Goal: Use online tool/utility: Utilize a website feature to perform a specific function

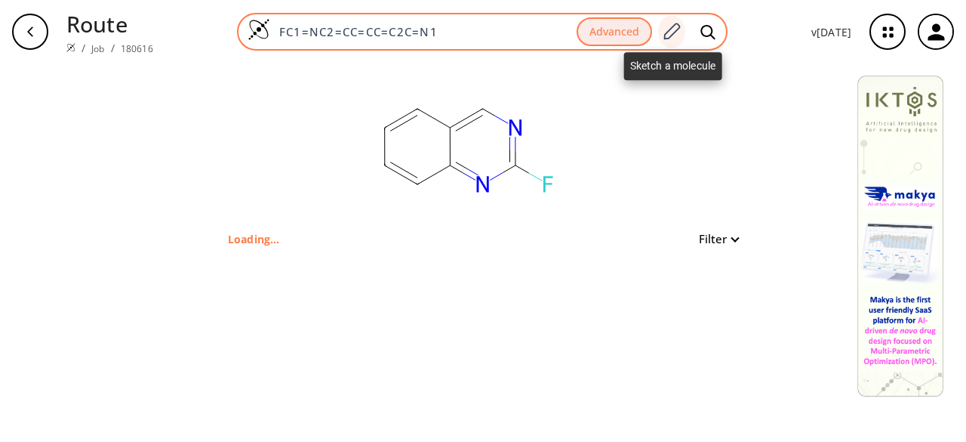
click at [681, 20] on div at bounding box center [671, 31] width 27 height 33
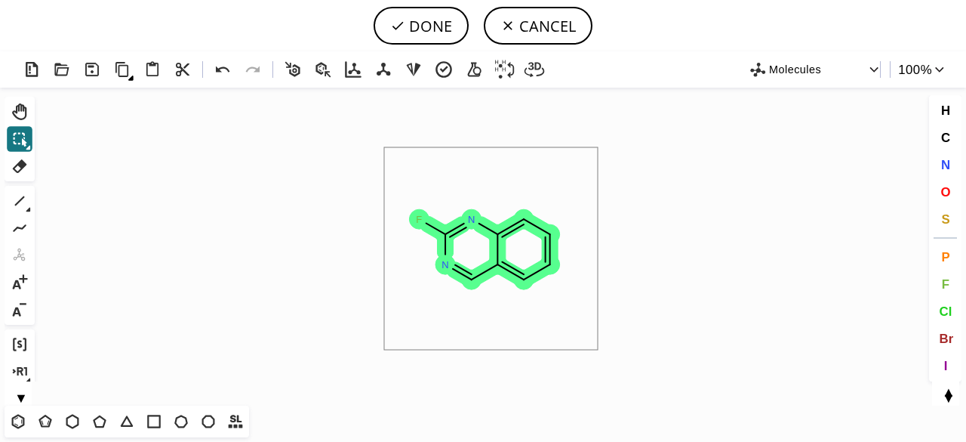
drag, startPoint x: 384, startPoint y: 147, endPoint x: 598, endPoint y: 348, distance: 293.2
click at [598, 348] on icon "Created with [PERSON_NAME] 2.3.0 F N N" at bounding box center [483, 247] width 885 height 318
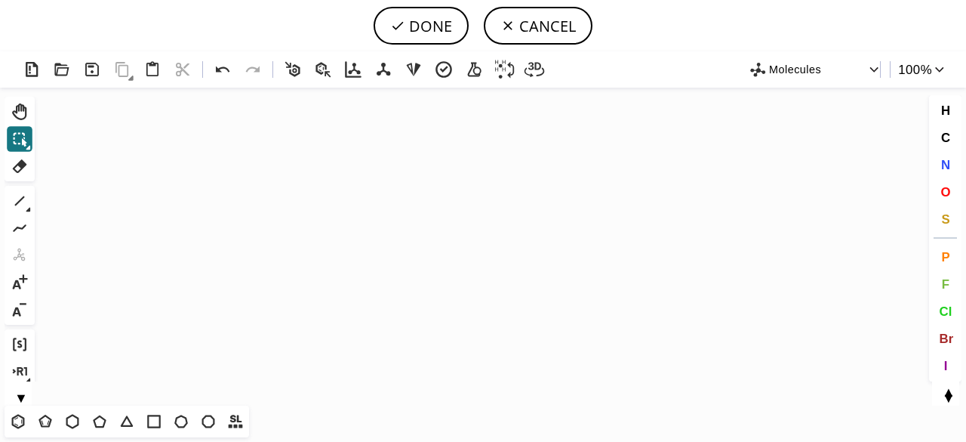
click at [27, 207] on icon at bounding box center [28, 209] width 5 height 5
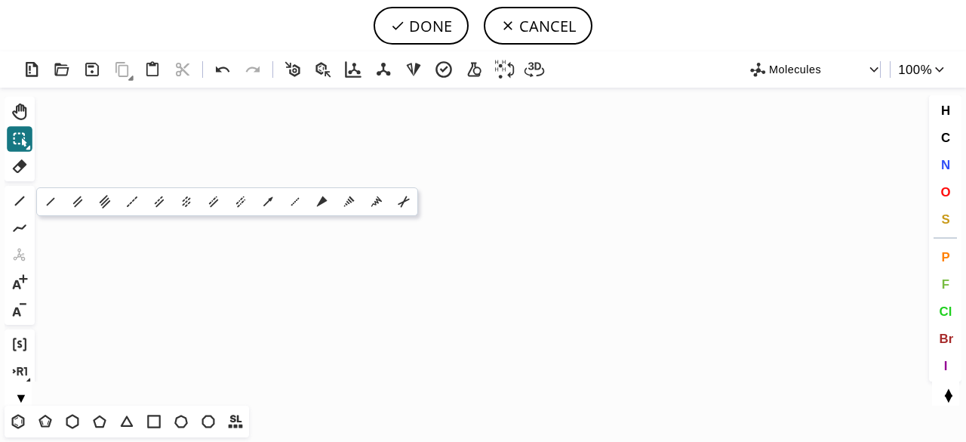
click at [23, 399] on button "▼" at bounding box center [21, 396] width 32 height 14
click at [20, 378] on icon at bounding box center [19, 376] width 11 height 11
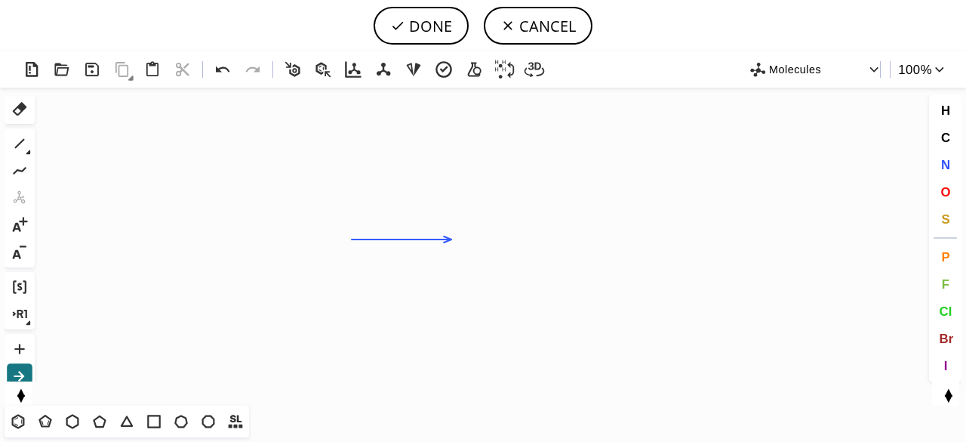
drag, startPoint x: 352, startPoint y: 239, endPoint x: 451, endPoint y: 235, distance: 99.7
click at [451, 235] on icon "Created with [PERSON_NAME] 2.3.0" at bounding box center [483, 247] width 885 height 318
drag, startPoint x: 20, startPoint y: 423, endPoint x: 69, endPoint y: 404, distance: 53.5
click at [20, 423] on icon at bounding box center [18, 421] width 20 height 20
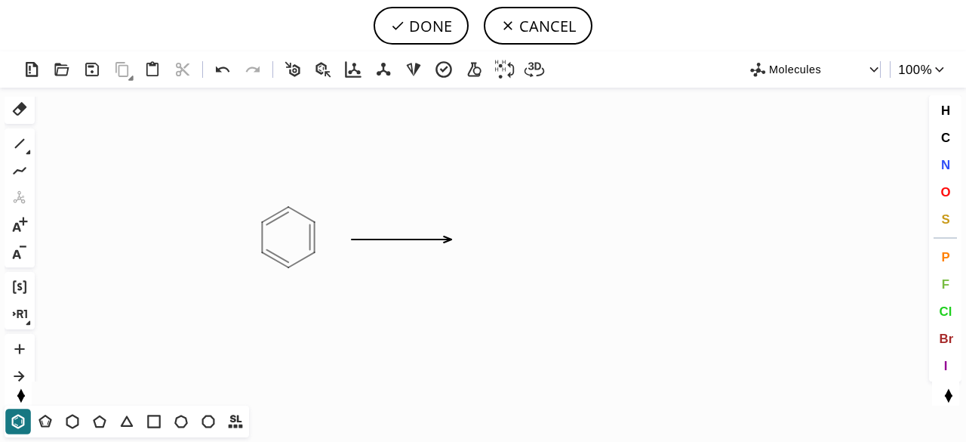
click at [288, 237] on icon "Created with [PERSON_NAME] 2.3.0" at bounding box center [483, 247] width 885 height 318
click at [510, 236] on icon "Created with [PERSON_NAME] 2.3.0" at bounding box center [483, 247] width 885 height 318
drag, startPoint x: 944, startPoint y: 156, endPoint x: 744, endPoint y: 189, distance: 202.8
click at [944, 157] on button "N" at bounding box center [946, 165] width 26 height 26
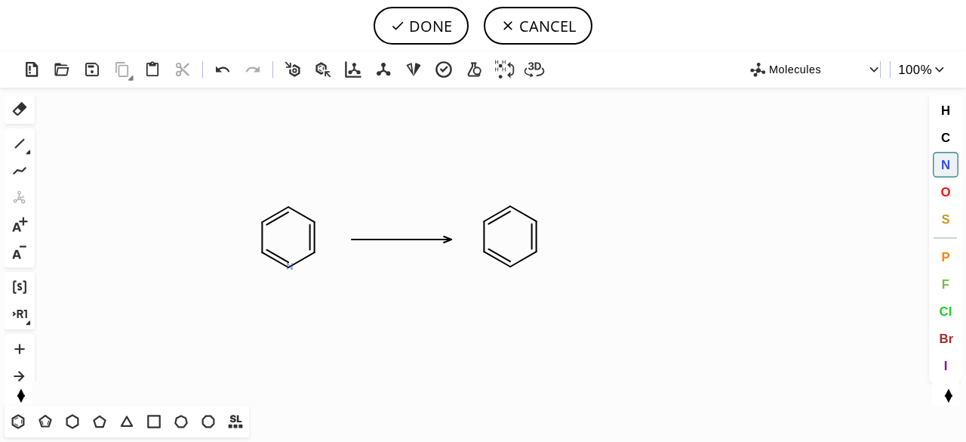
click at [290, 266] on tspan "N" at bounding box center [290, 265] width 8 height 11
drag, startPoint x: 511, startPoint y: 268, endPoint x: 492, endPoint y: 285, distance: 25.1
click at [511, 269] on tspan "N" at bounding box center [511, 268] width 8 height 11
drag, startPoint x: 17, startPoint y: 140, endPoint x: 306, endPoint y: 362, distance: 364.5
click at [18, 140] on icon at bounding box center [20, 144] width 20 height 20
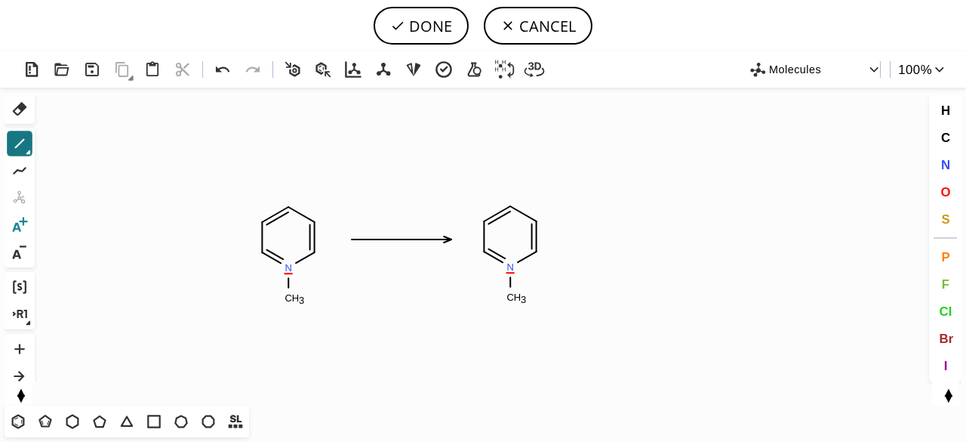
click at [26, 221] on icon at bounding box center [20, 224] width 15 height 14
click at [18, 351] on icon at bounding box center [20, 349] width 20 height 20
click at [288, 257] on icon "Created with [PERSON_NAME] 2.3.0 C H 3 N C H 3 N N" at bounding box center [483, 247] width 885 height 318
click at [228, 60] on icon at bounding box center [223, 70] width 22 height 22
click at [25, 220] on icon at bounding box center [20, 225] width 20 height 20
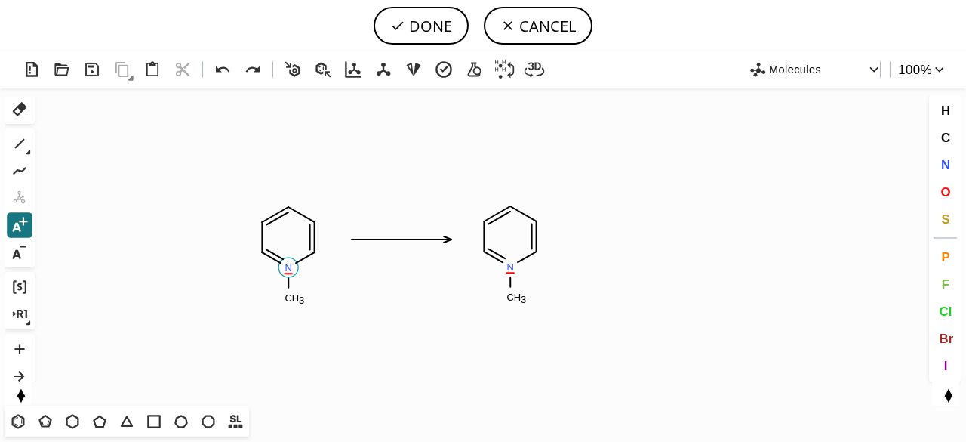
click at [287, 264] on tspan "N" at bounding box center [289, 267] width 8 height 11
click at [517, 274] on circle at bounding box center [510, 267] width 20 height 20
click at [516, 266] on circle at bounding box center [510, 267] width 20 height 20
click at [953, 359] on button "I" at bounding box center [946, 366] width 26 height 26
click at [309, 279] on tspan "I" at bounding box center [310, 278] width 3 height 11
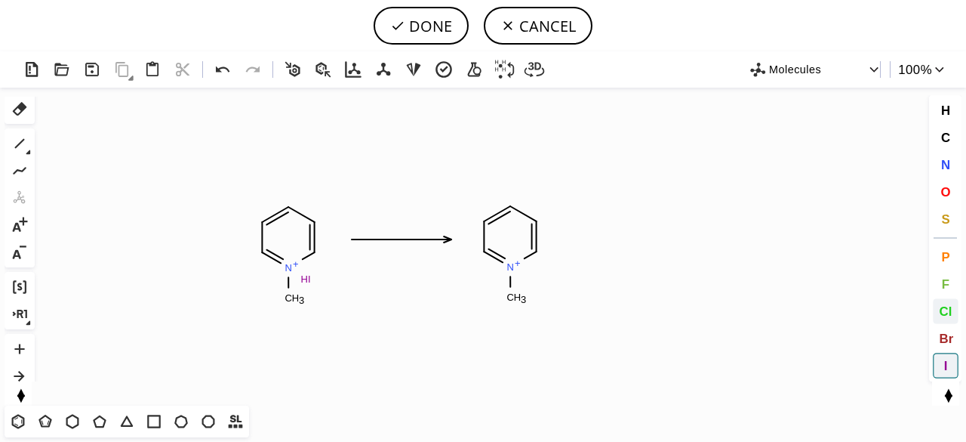
click at [951, 312] on span "Cl" at bounding box center [945, 310] width 13 height 14
click at [530, 279] on tspan "Cl" at bounding box center [530, 278] width 10 height 11
click at [29, 245] on icon at bounding box center [20, 252] width 20 height 20
click at [314, 272] on icon "Created with [PERSON_NAME] 2.3.0 N + C H 3 N + C H 3 I H Cl H Cl" at bounding box center [483, 247] width 885 height 318
click at [537, 276] on rect at bounding box center [526, 279] width 24 height 20
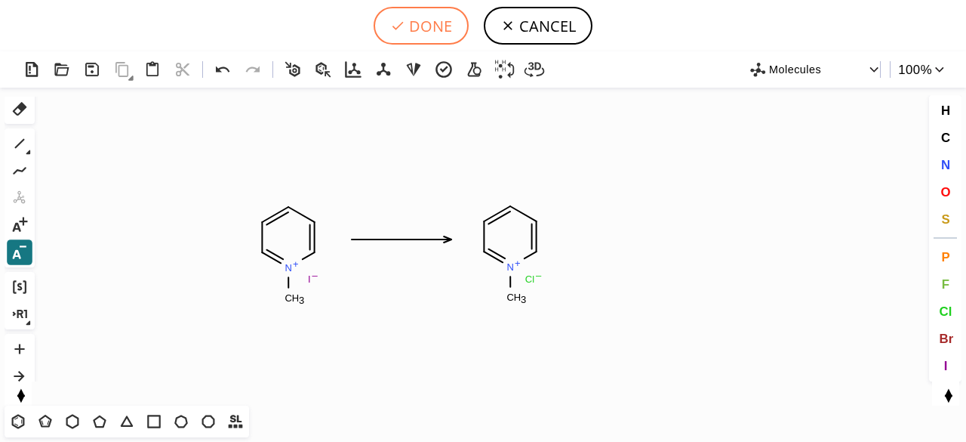
click at [421, 32] on button "DONE" at bounding box center [421, 26] width 95 height 38
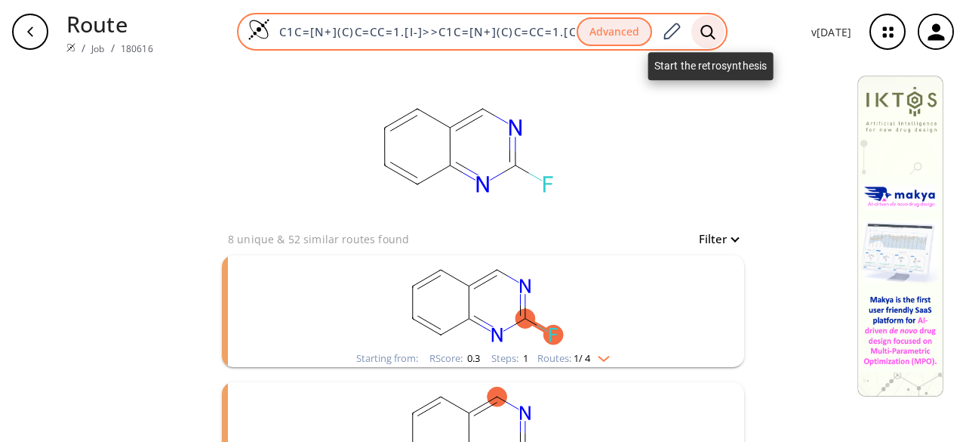
click at [710, 37] on icon at bounding box center [708, 32] width 15 height 16
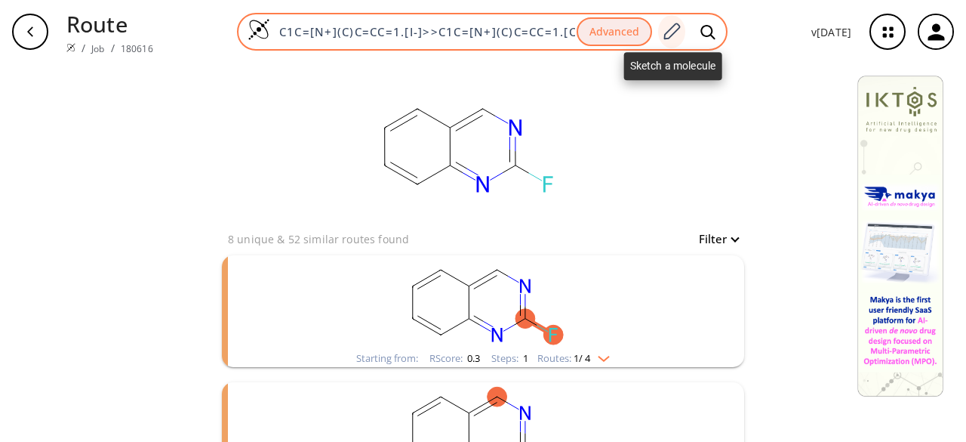
click at [676, 28] on icon at bounding box center [671, 32] width 20 height 20
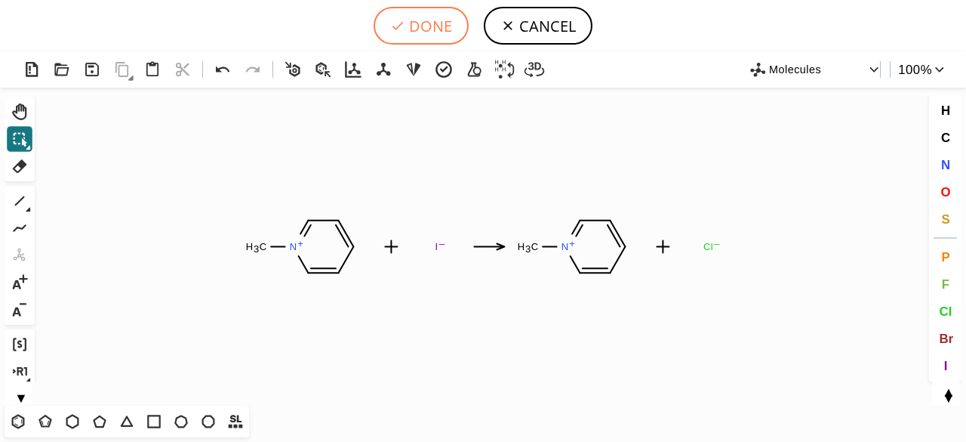
click at [425, 33] on button "DONE" at bounding box center [421, 26] width 95 height 38
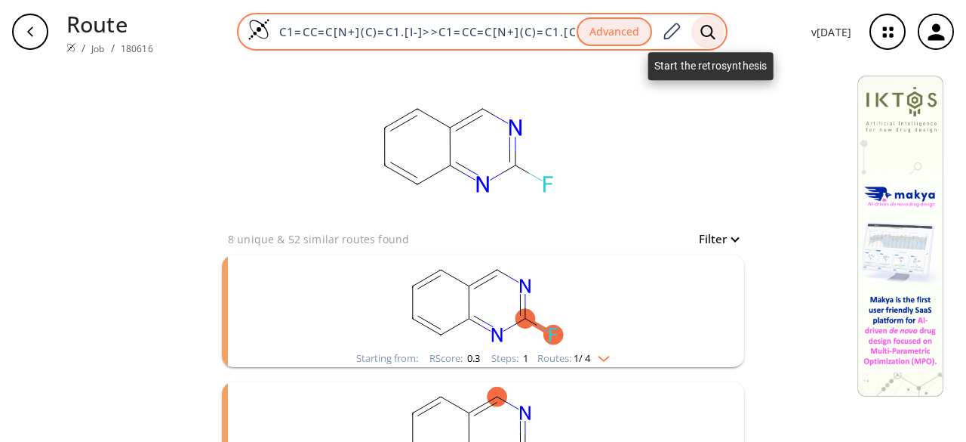
click at [701, 26] on div at bounding box center [707, 31] width 33 height 33
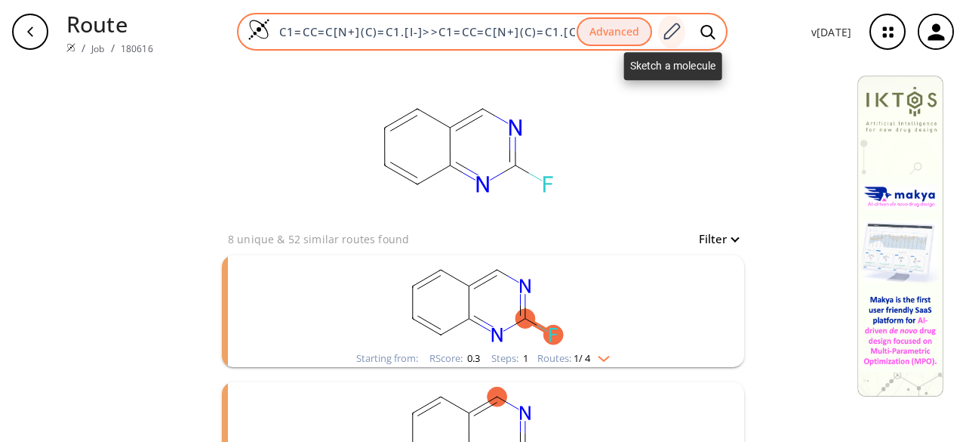
click at [680, 26] on icon at bounding box center [671, 32] width 20 height 20
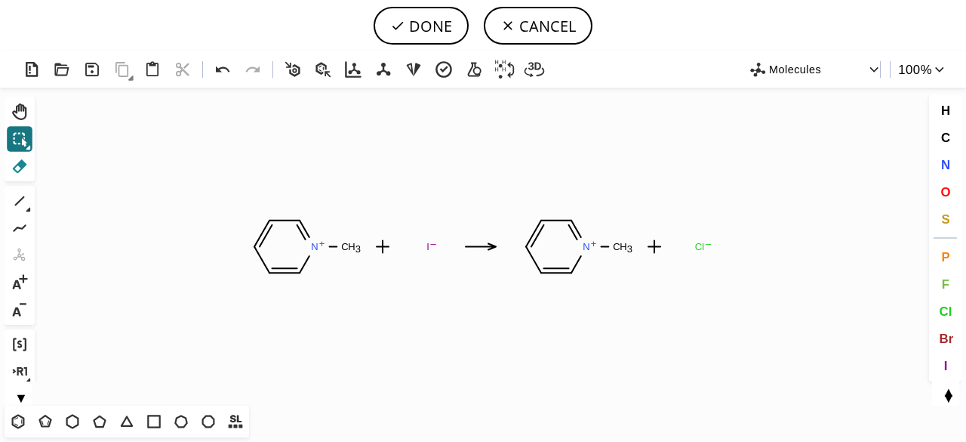
click at [26, 170] on icon at bounding box center [20, 166] width 20 height 20
click at [436, 250] on circle at bounding box center [428, 247] width 20 height 20
click at [702, 251] on tspan "Cl" at bounding box center [700, 246] width 10 height 11
click at [660, 249] on rect at bounding box center [654, 246] width 15 height 15
drag, startPoint x: 388, startPoint y: 247, endPoint x: 388, endPoint y: 257, distance: 10.6
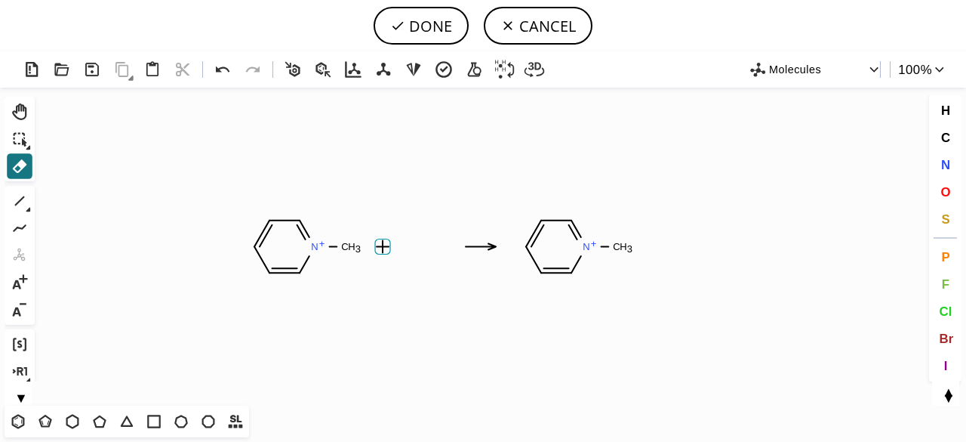
click at [389, 248] on icon "Created with [PERSON_NAME] 2.3.0 N + C H 3 N + C H 3" at bounding box center [483, 247] width 885 height 318
click at [431, 25] on button "DONE" at bounding box center [421, 26] width 95 height 38
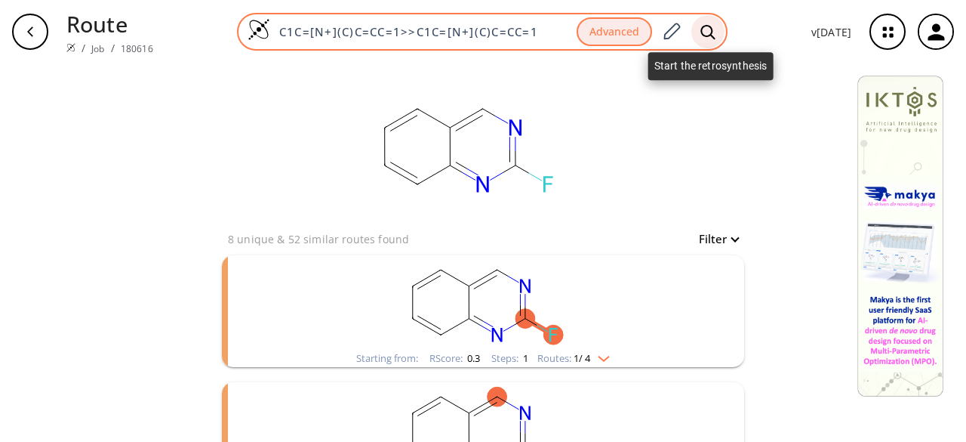
click at [702, 31] on div at bounding box center [707, 31] width 33 height 33
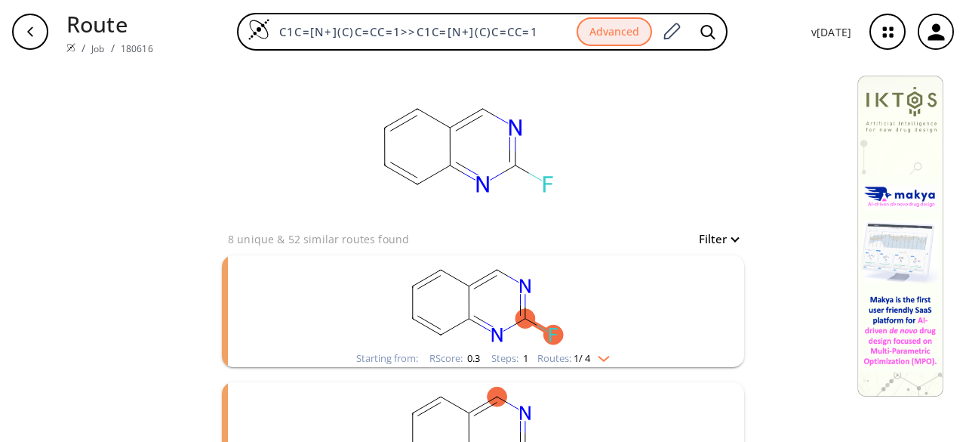
click at [768, 22] on div "C1C=[N+](C)C=CC=1>>C1C=[N+](C)C=CC=1 Advanced" at bounding box center [482, 32] width 634 height 38
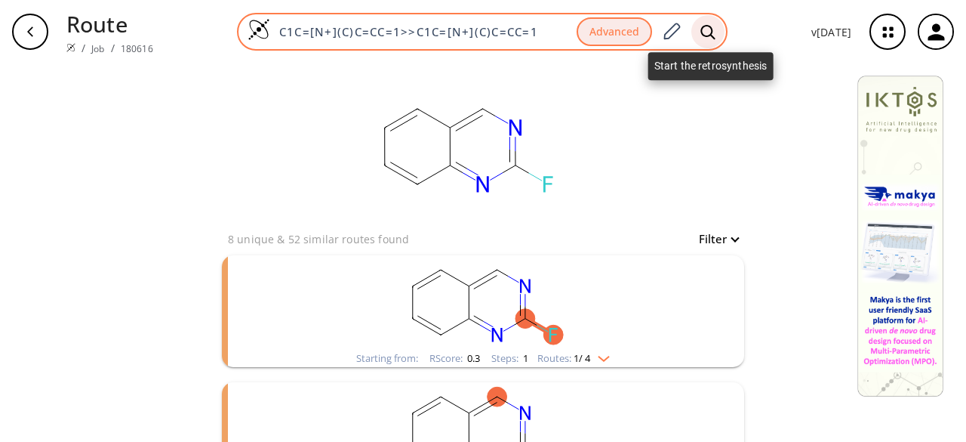
click at [712, 37] on icon at bounding box center [708, 32] width 15 height 16
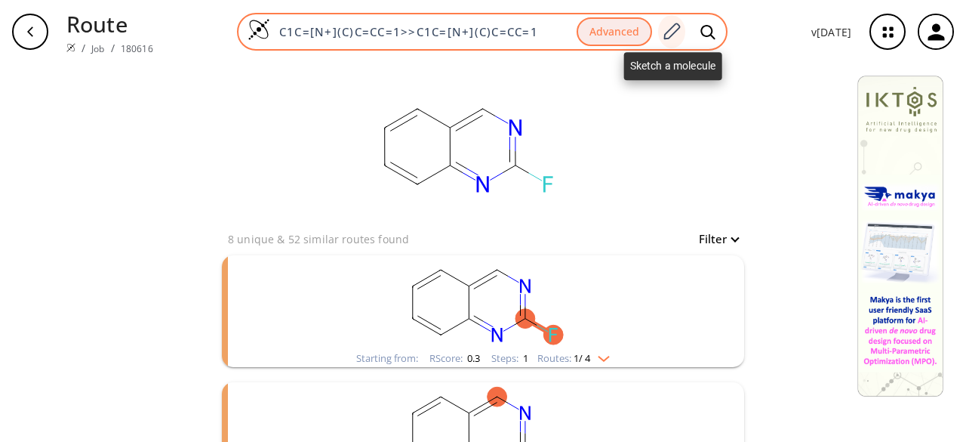
click at [670, 26] on icon at bounding box center [671, 32] width 20 height 20
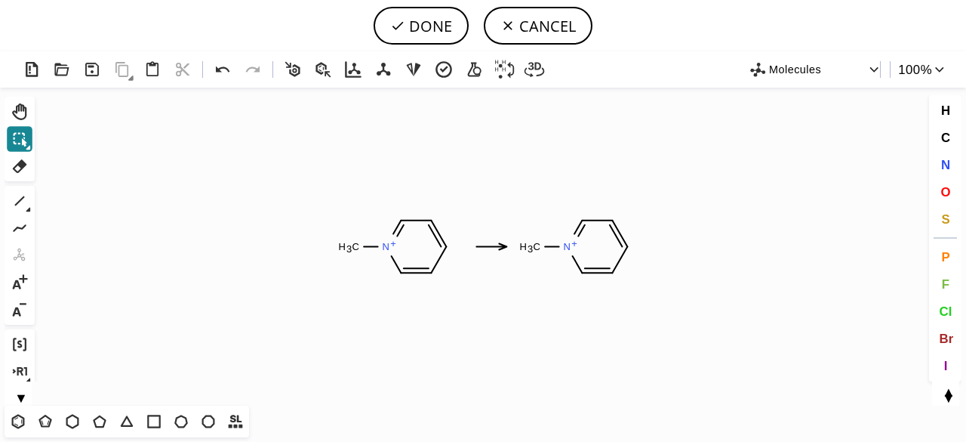
click at [26, 138] on icon at bounding box center [20, 139] width 20 height 20
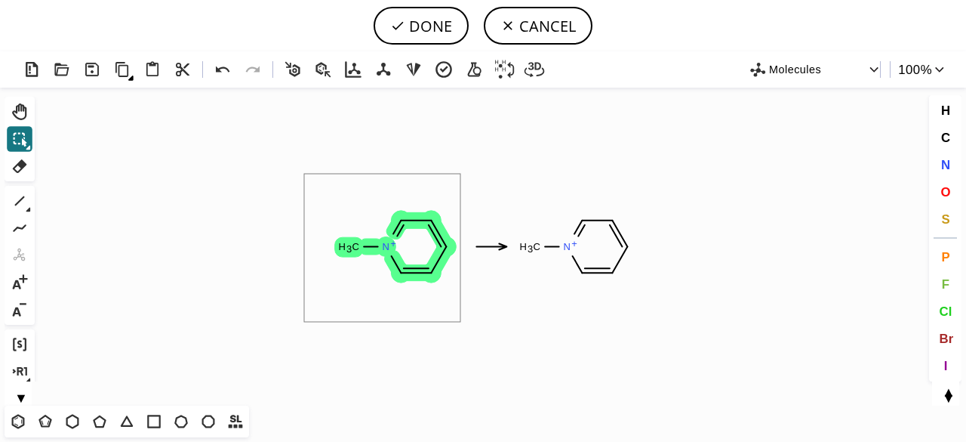
drag, startPoint x: 304, startPoint y: 174, endPoint x: 458, endPoint y: 313, distance: 207.9
click at [459, 317] on icon "Created with [PERSON_NAME] 2.3.0 N + C H 3 N + C H 3" at bounding box center [483, 247] width 885 height 318
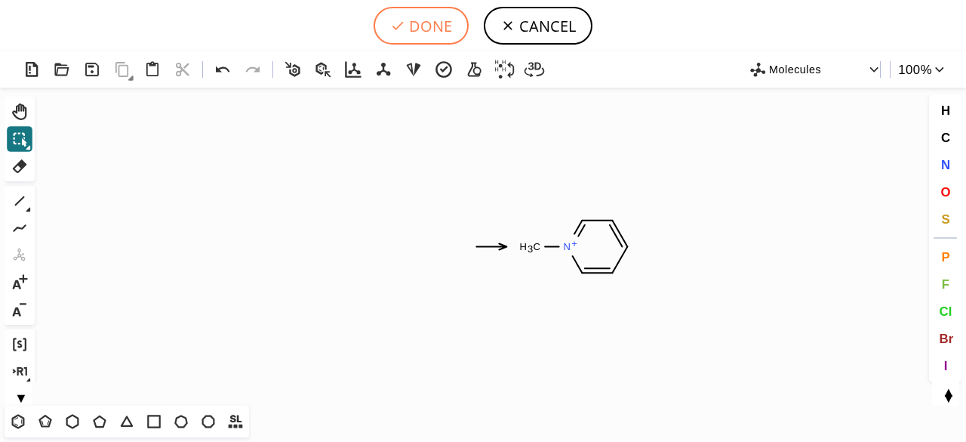
click at [426, 30] on button "DONE" at bounding box center [421, 26] width 95 height 38
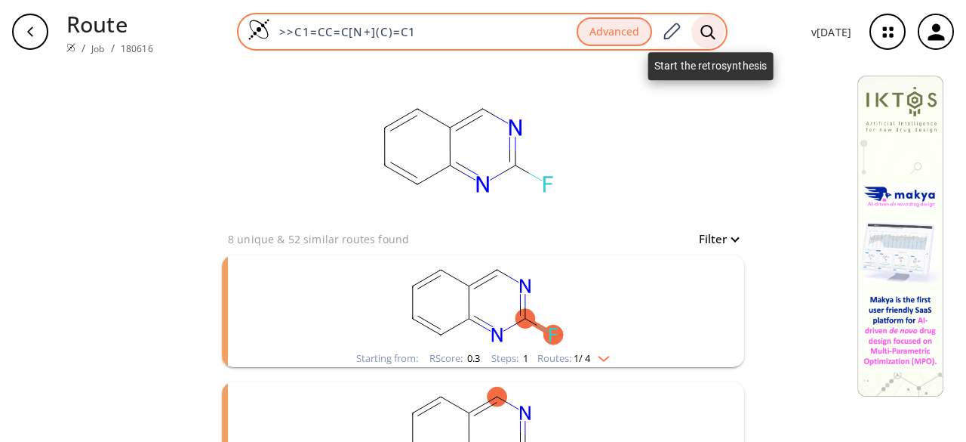
click at [710, 32] on icon at bounding box center [708, 32] width 15 height 16
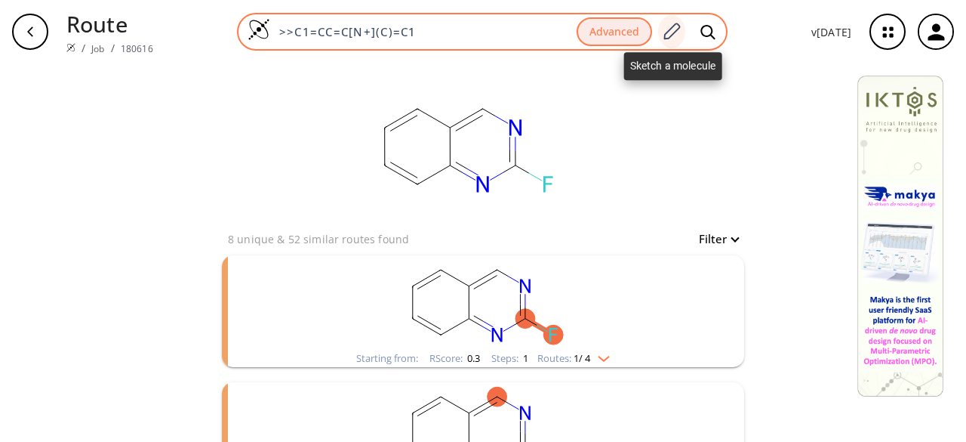
click at [678, 36] on icon at bounding box center [671, 32] width 20 height 20
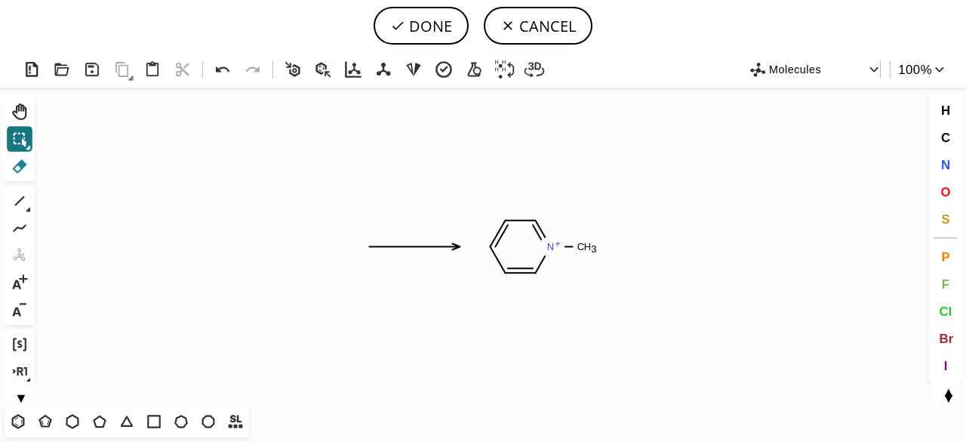
click at [23, 164] on icon at bounding box center [20, 166] width 14 height 14
click at [380, 241] on icon at bounding box center [414, 247] width 98 height 12
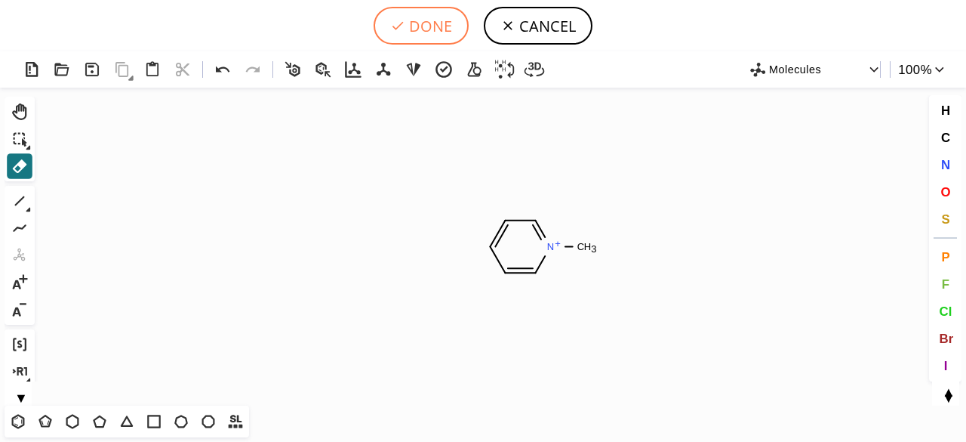
click at [418, 11] on button "DONE" at bounding box center [421, 26] width 95 height 38
type input "C1C=[N+](C)C=CC=1"
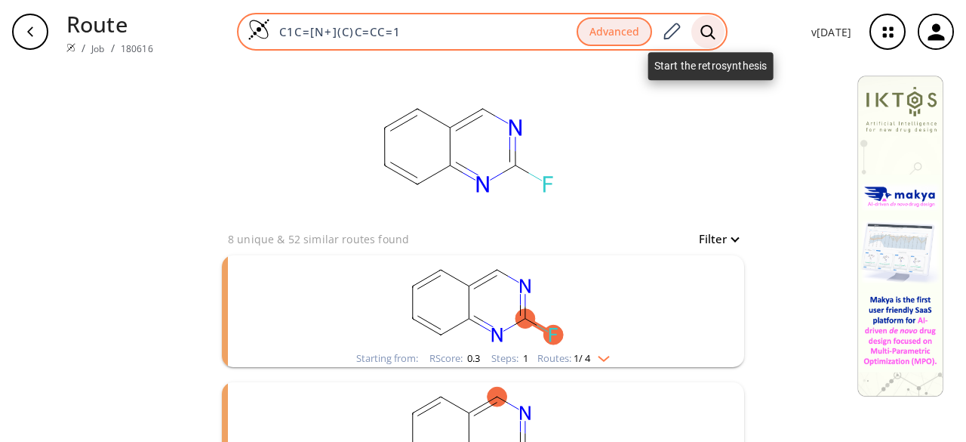
click at [704, 25] on icon at bounding box center [708, 32] width 15 height 16
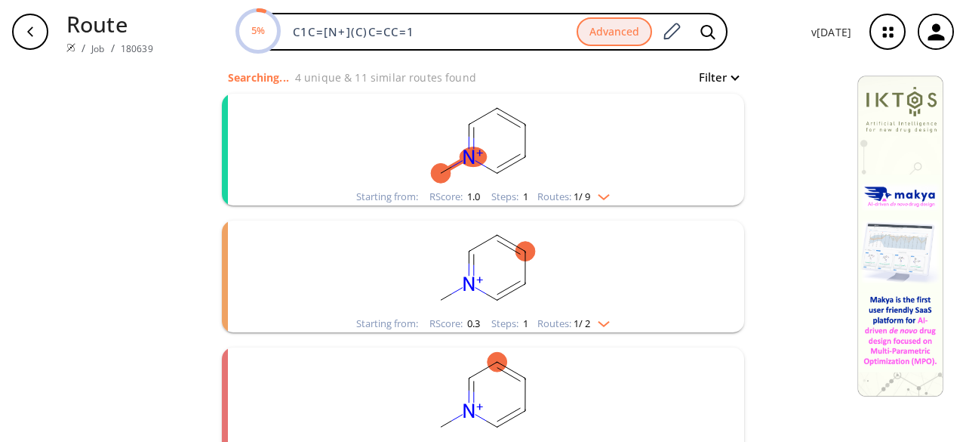
scroll to position [86, 0]
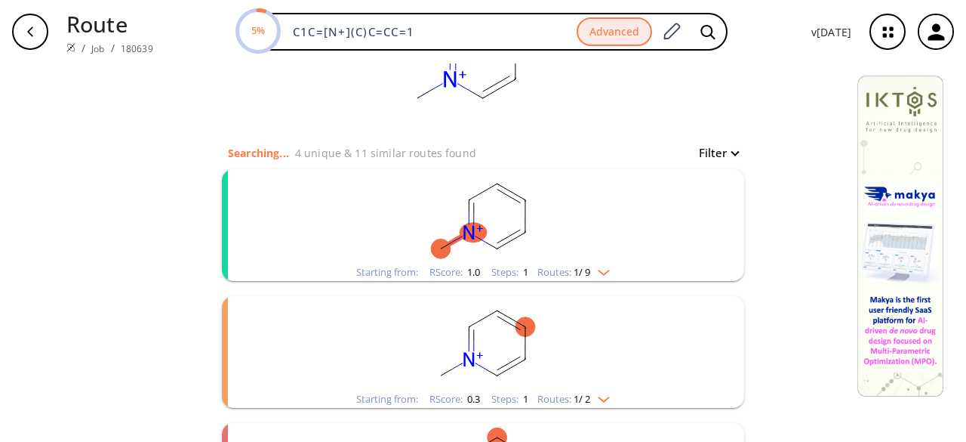
click at [608, 253] on rect "clusters" at bounding box center [483, 216] width 393 height 94
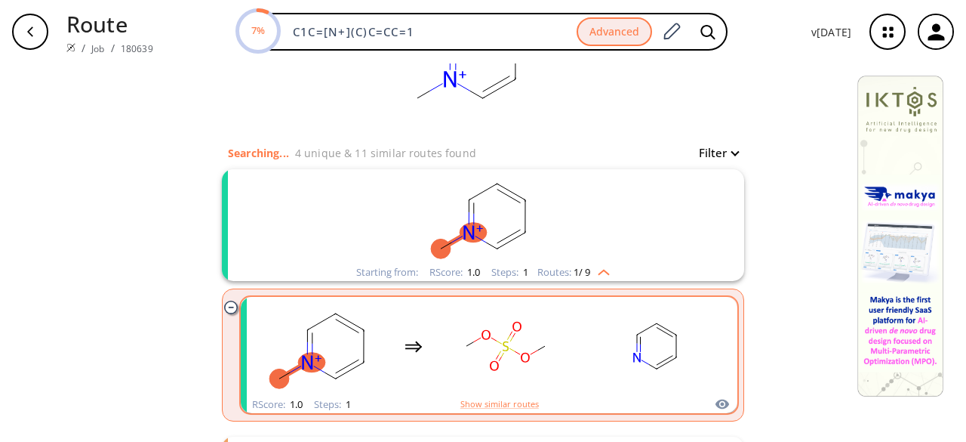
scroll to position [162, 0]
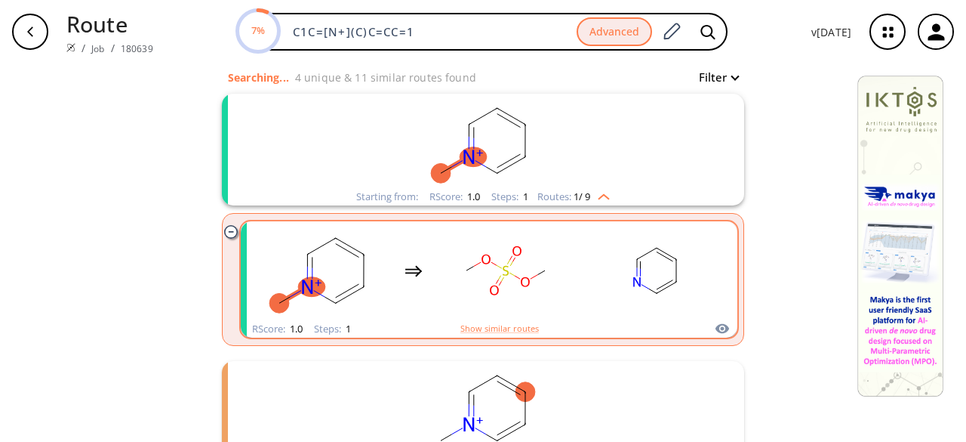
click at [589, 294] on rect "clusters" at bounding box center [657, 270] width 136 height 94
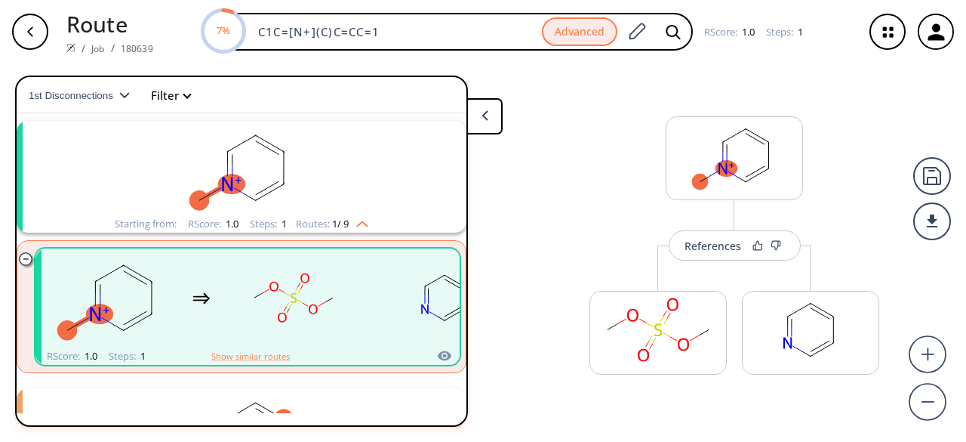
scroll to position [34, 0]
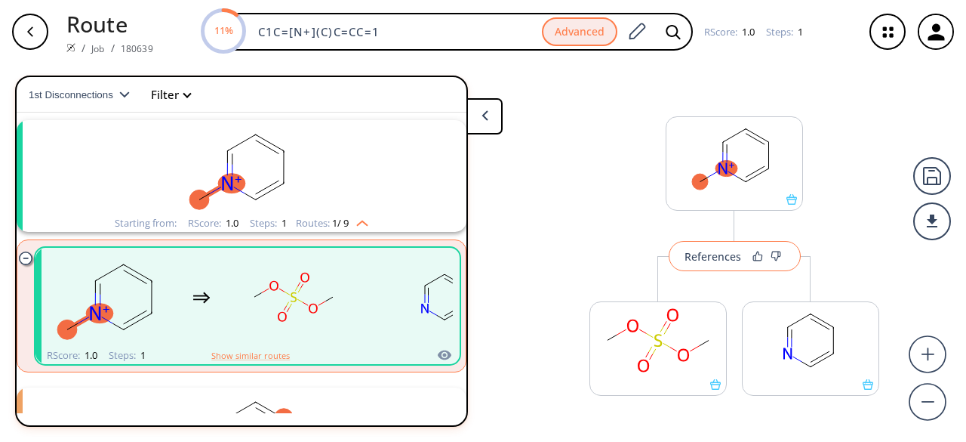
click at [696, 261] on div "References" at bounding box center [713, 256] width 57 height 10
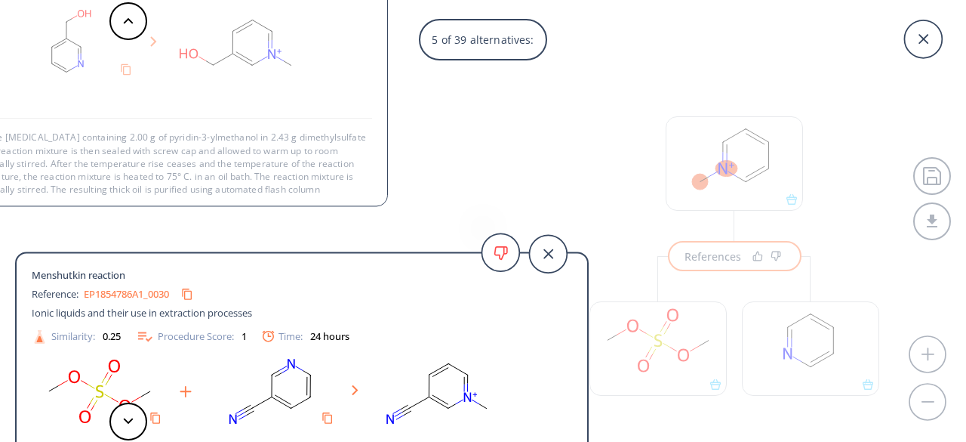
scroll to position [15, 0]
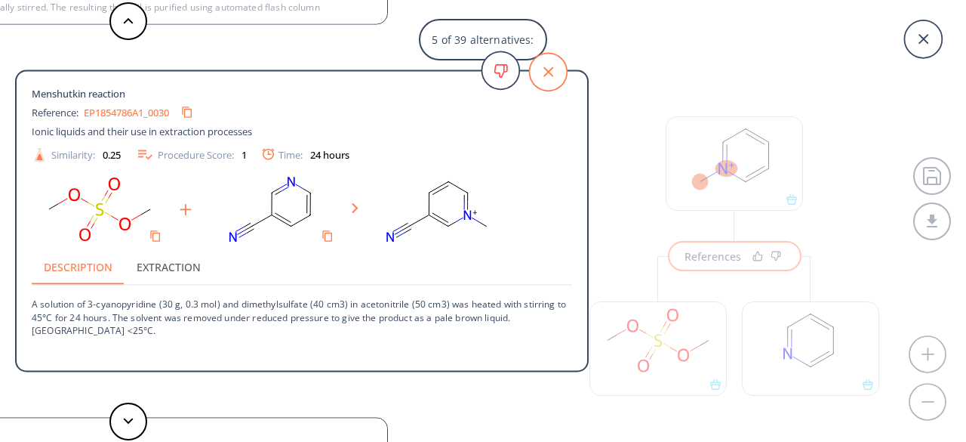
click at [539, 60] on icon at bounding box center [548, 72] width 38 height 38
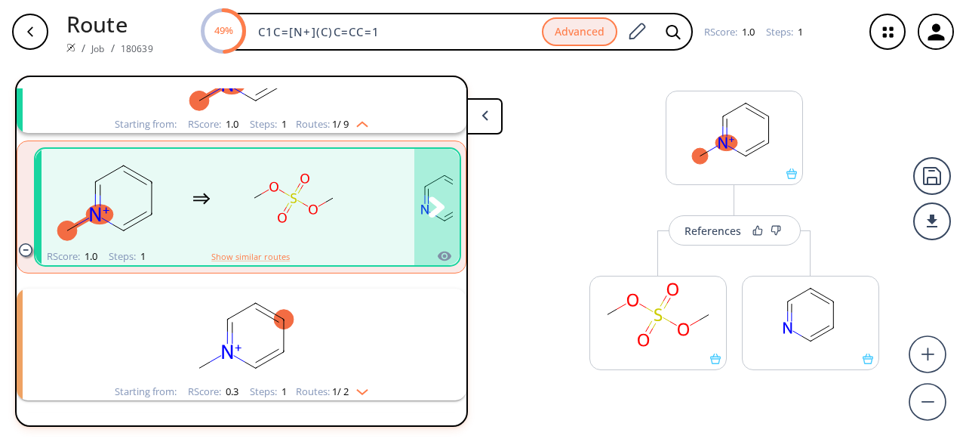
scroll to position [109, 0]
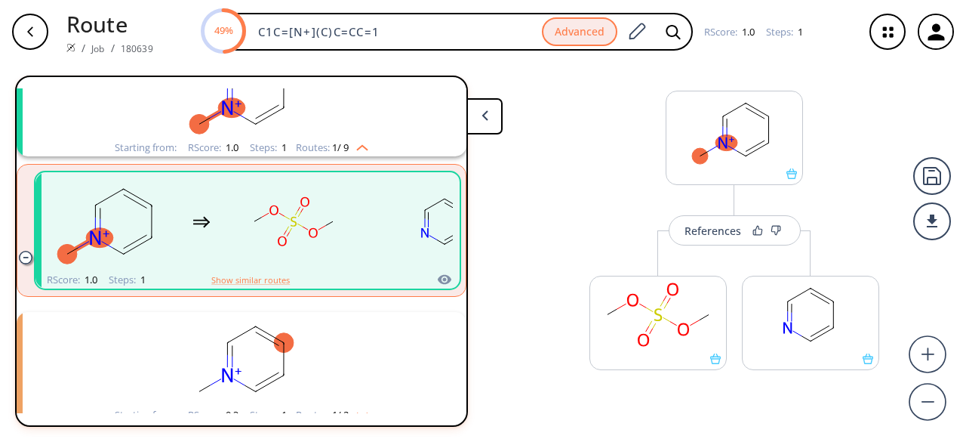
click at [420, 359] on rect "clusters" at bounding box center [241, 359] width 393 height 94
click at [367, 354] on rect "clusters" at bounding box center [241, 359] width 393 height 94
click at [31, 24] on div "button" at bounding box center [30, 32] width 36 height 36
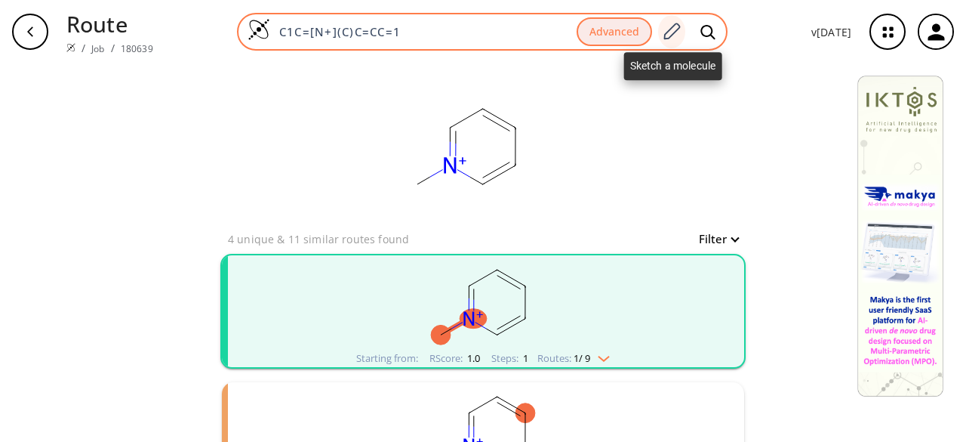
click at [679, 27] on icon at bounding box center [671, 32] width 20 height 20
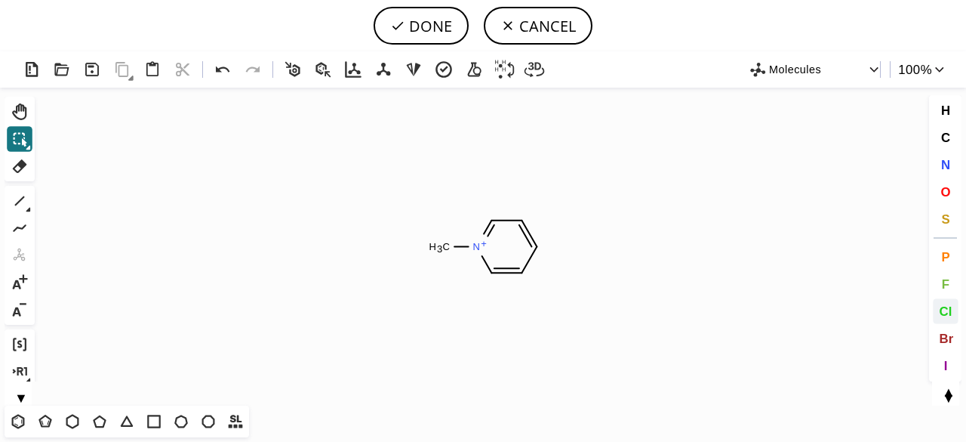
click at [949, 308] on span "Cl" at bounding box center [945, 310] width 13 height 14
click at [466, 268] on tspan "Cl" at bounding box center [466, 268] width 10 height 11
click at [20, 295] on div "1 Alt+E + -" at bounding box center [20, 255] width 30 height 139
click at [471, 257] on tspan "Cl" at bounding box center [471, 257] width 10 height 11
click at [470, 266] on tspan "Cl" at bounding box center [471, 266] width 10 height 11
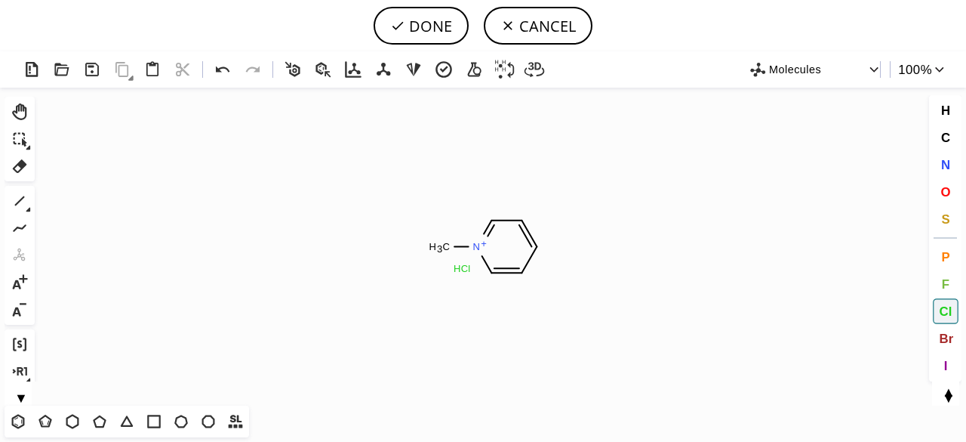
click at [20, 296] on div "1 Alt+E + -" at bounding box center [20, 255] width 30 height 139
click at [26, 306] on icon at bounding box center [20, 310] width 20 height 20
click at [472, 260] on rect at bounding box center [462, 269] width 24 height 20
click at [411, 26] on button "DONE" at bounding box center [421, 26] width 95 height 38
type input "C1=CC=C[N+](C)=C1.[Cl-]"
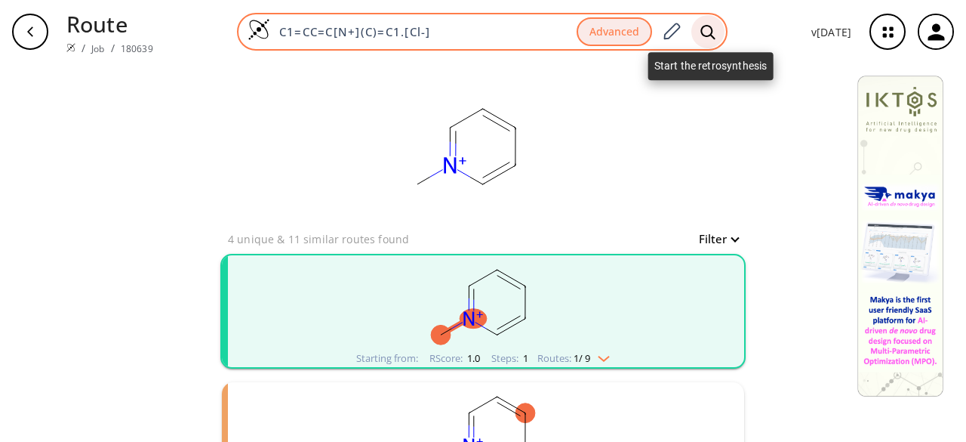
click at [703, 28] on icon at bounding box center [708, 32] width 15 height 16
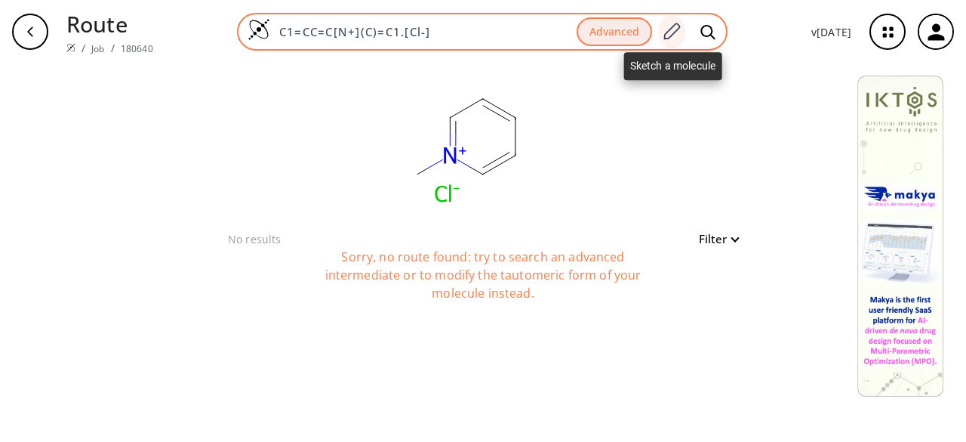
click at [678, 35] on icon at bounding box center [671, 32] width 20 height 20
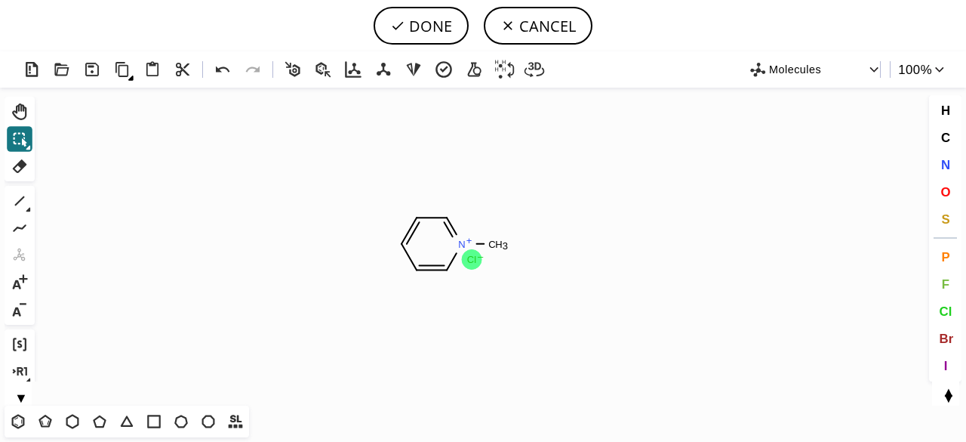
drag, startPoint x: 564, startPoint y: 272, endPoint x: 483, endPoint y: 261, distance: 81.5
click at [483, 261] on icon "Created with [PERSON_NAME] 2.3.0 N + C H 3 Cl –" at bounding box center [483, 247] width 885 height 318
click at [565, 295] on icon "Created with [PERSON_NAME] 2.3.0 N + C H 3 Cl –" at bounding box center [483, 247] width 885 height 318
click at [447, 50] on header "DONE CANCEL" at bounding box center [483, 25] width 966 height 51
click at [436, 25] on button "DONE" at bounding box center [421, 26] width 95 height 38
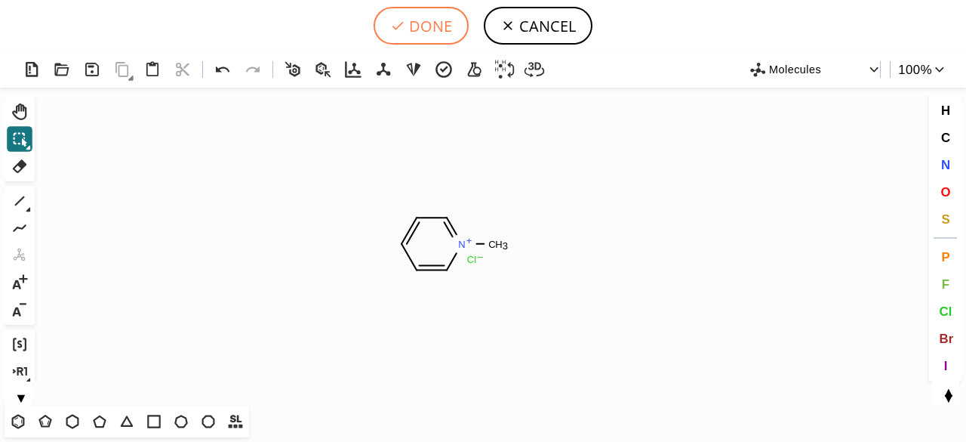
type input "C1C=[N+](C)C=CC=1.[Cl-]"
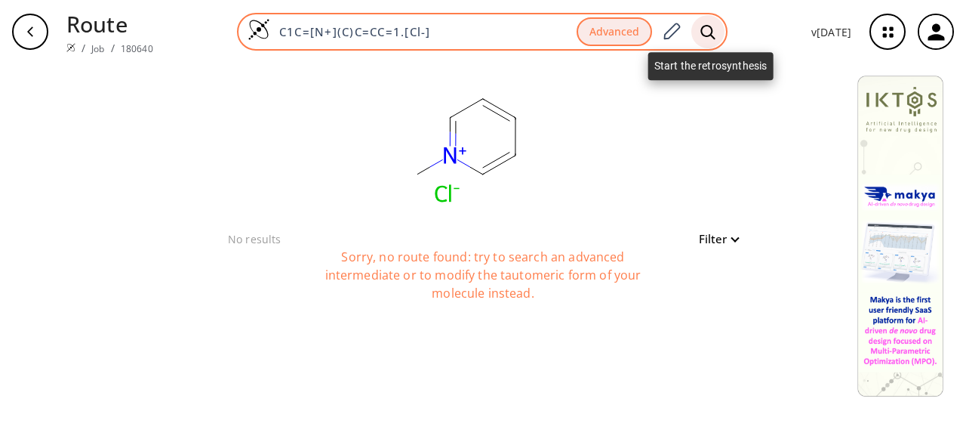
click at [713, 32] on icon at bounding box center [708, 32] width 15 height 16
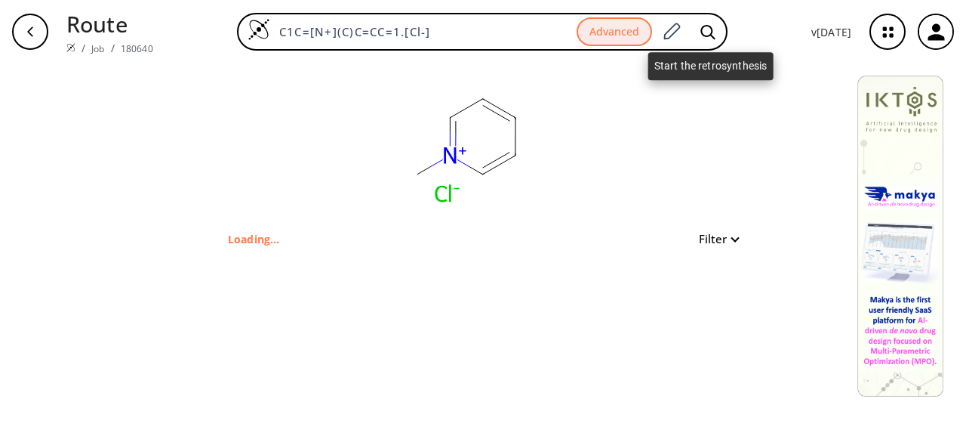
type input "C1=CC=C[N+](C)=C1.[Cl-]"
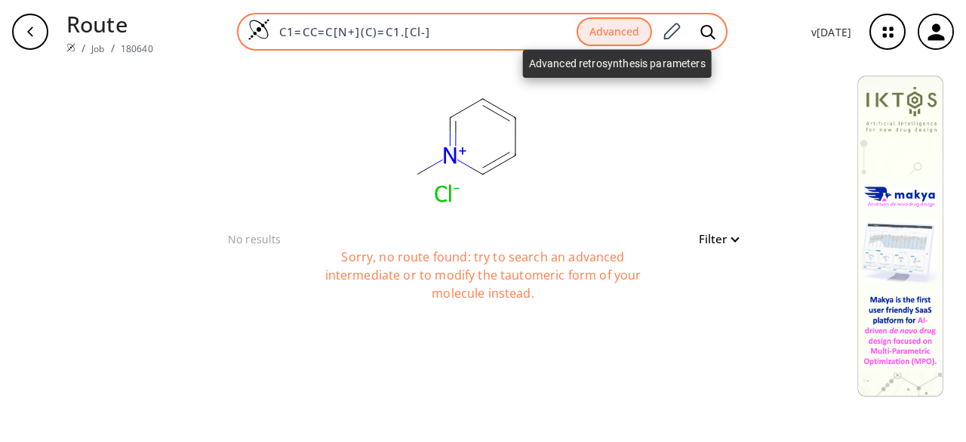
click at [614, 28] on button "Advanced" at bounding box center [614, 31] width 75 height 29
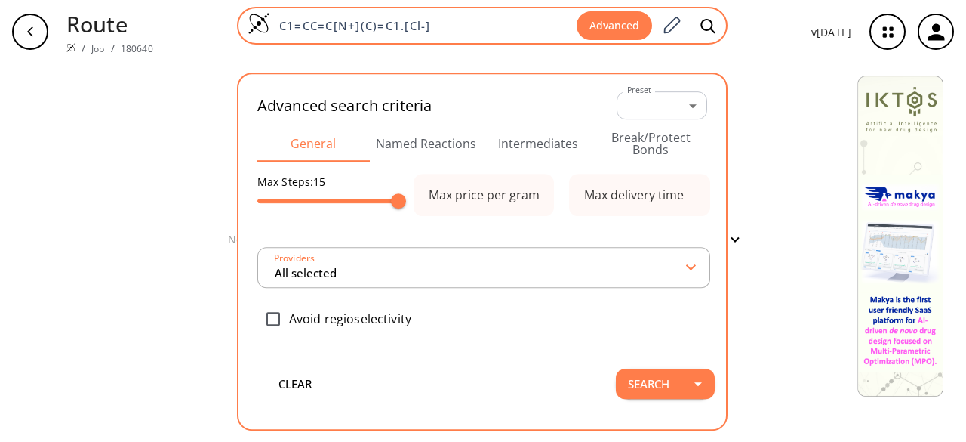
type input "All selected"
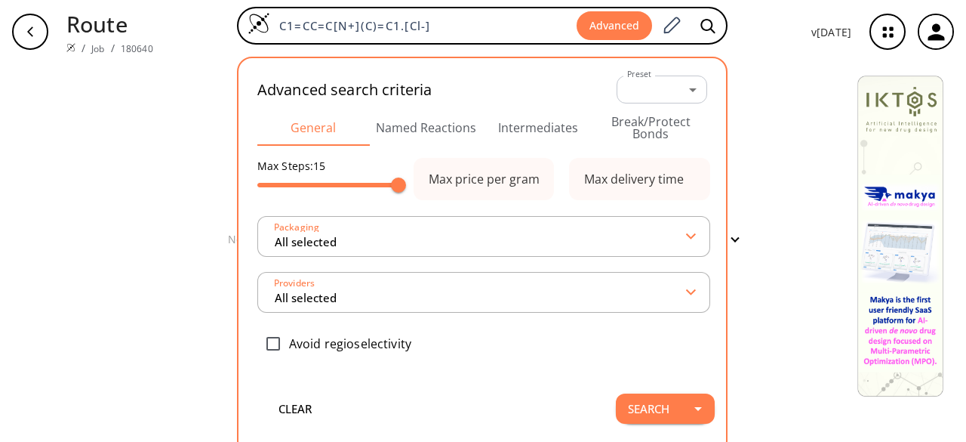
click at [453, 132] on button "Named Reactions" at bounding box center [426, 127] width 112 height 36
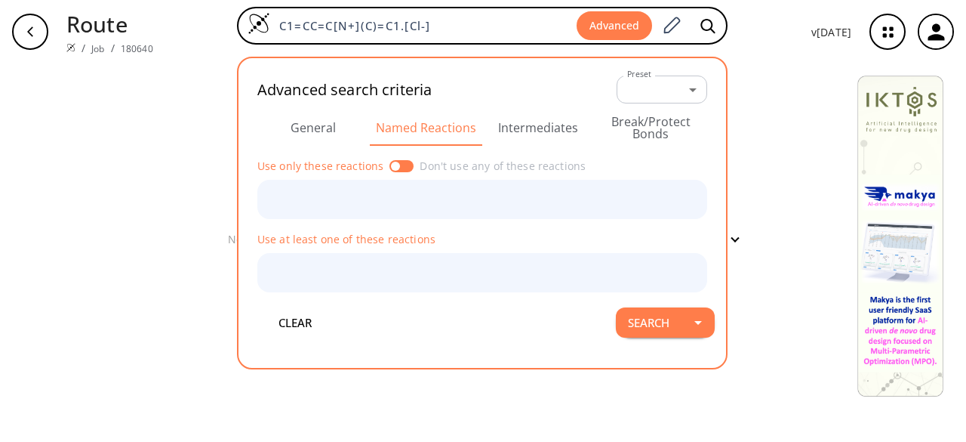
click at [525, 123] on button "Intermediates" at bounding box center [538, 127] width 112 height 36
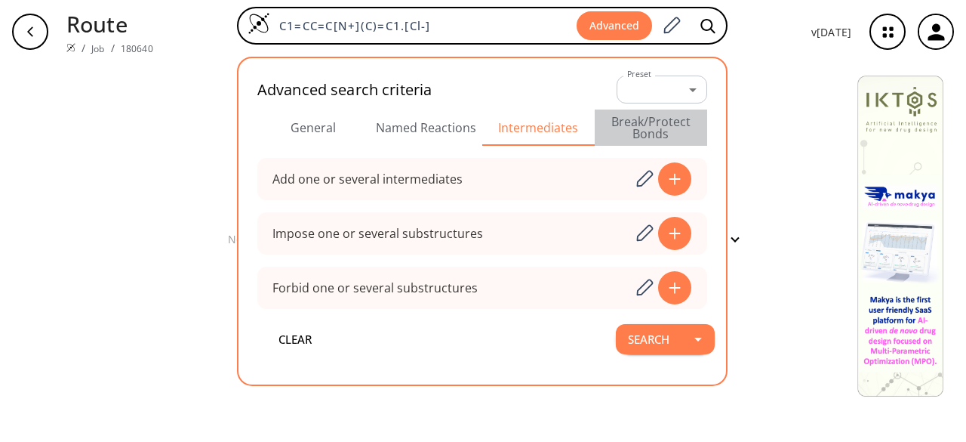
click at [631, 122] on button "Break/Protect Bonds" at bounding box center [651, 127] width 112 height 36
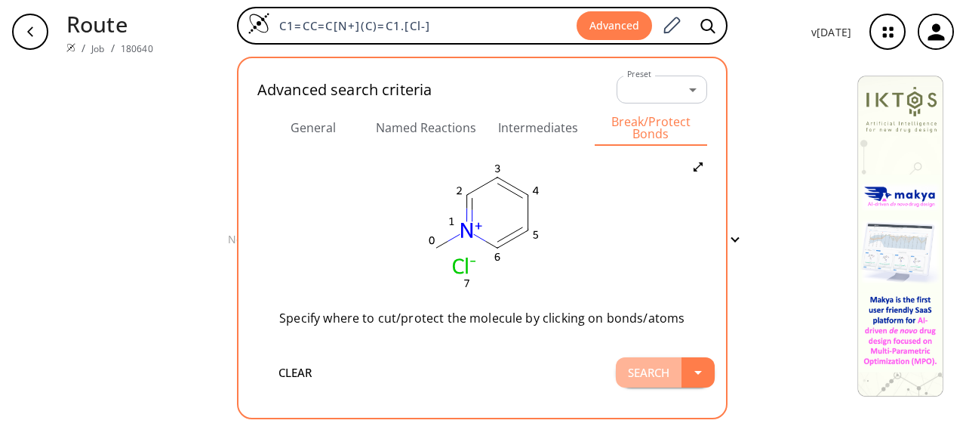
click at [652, 379] on button "Search" at bounding box center [649, 372] width 66 height 30
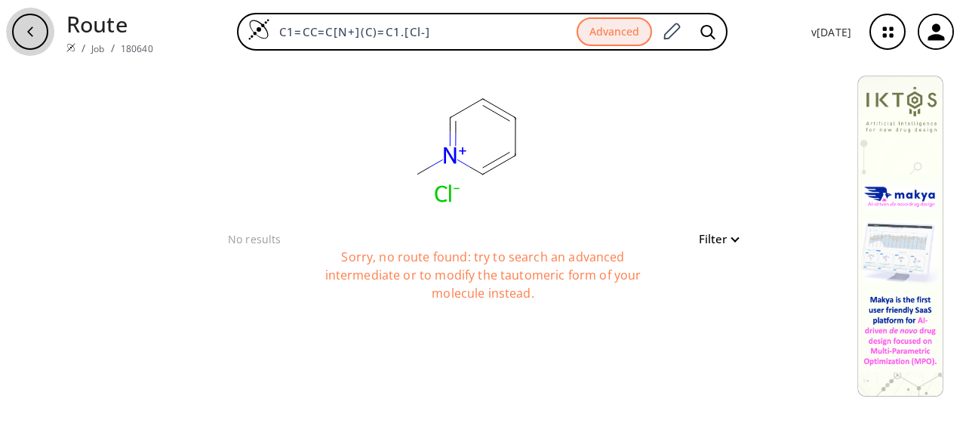
click at [22, 35] on div "button" at bounding box center [30, 32] width 36 height 36
